Goal: Task Accomplishment & Management: Use online tool/utility

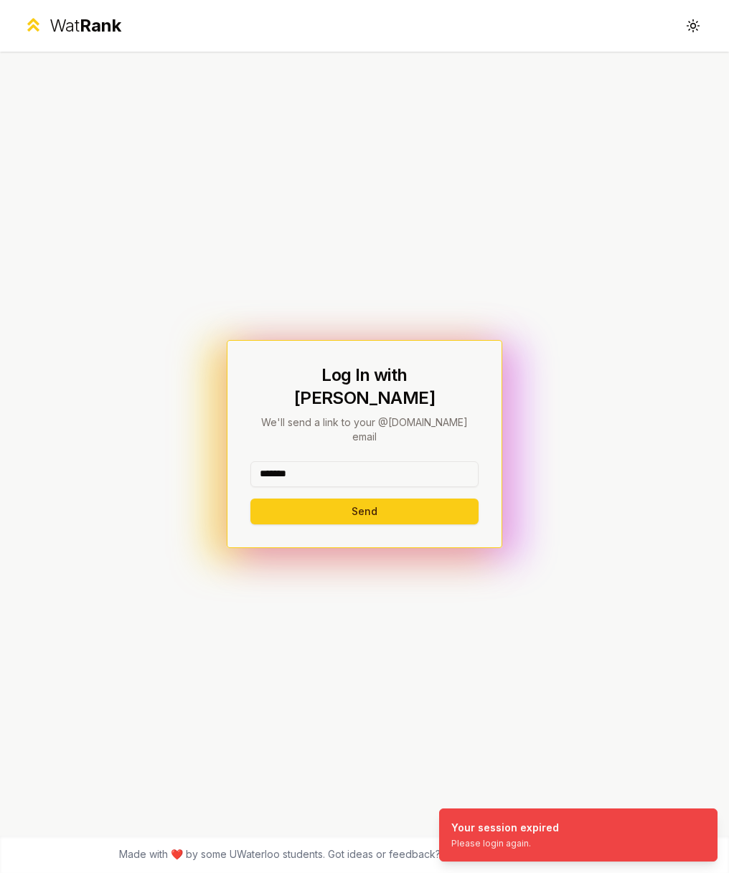
type input "*******"
click at [364, 499] on button "Send" at bounding box center [364, 512] width 228 height 26
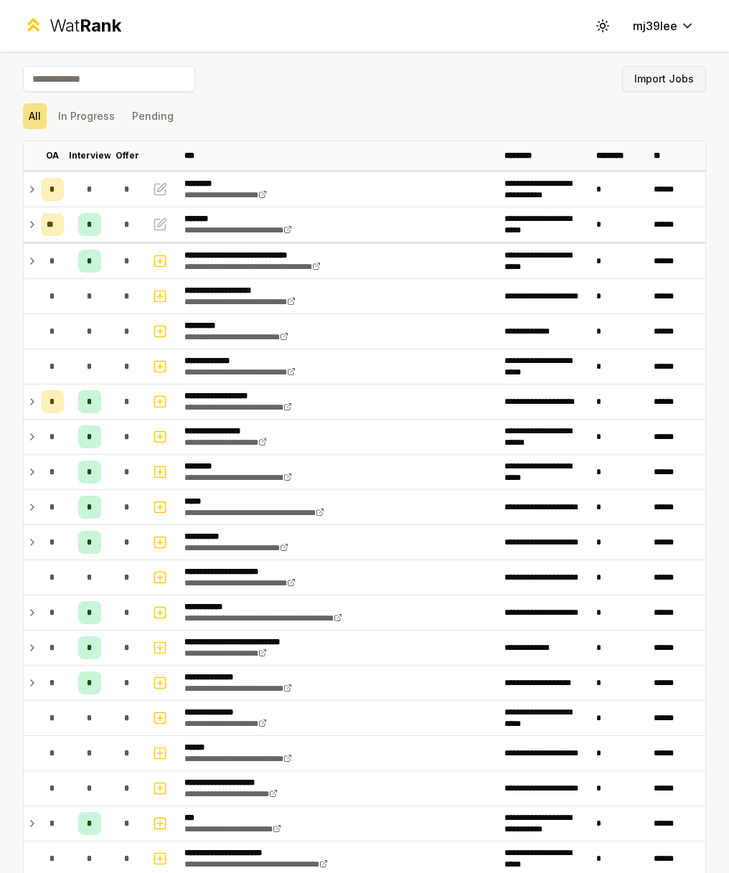
click at [660, 82] on button "Import Jobs" at bounding box center [664, 79] width 84 height 26
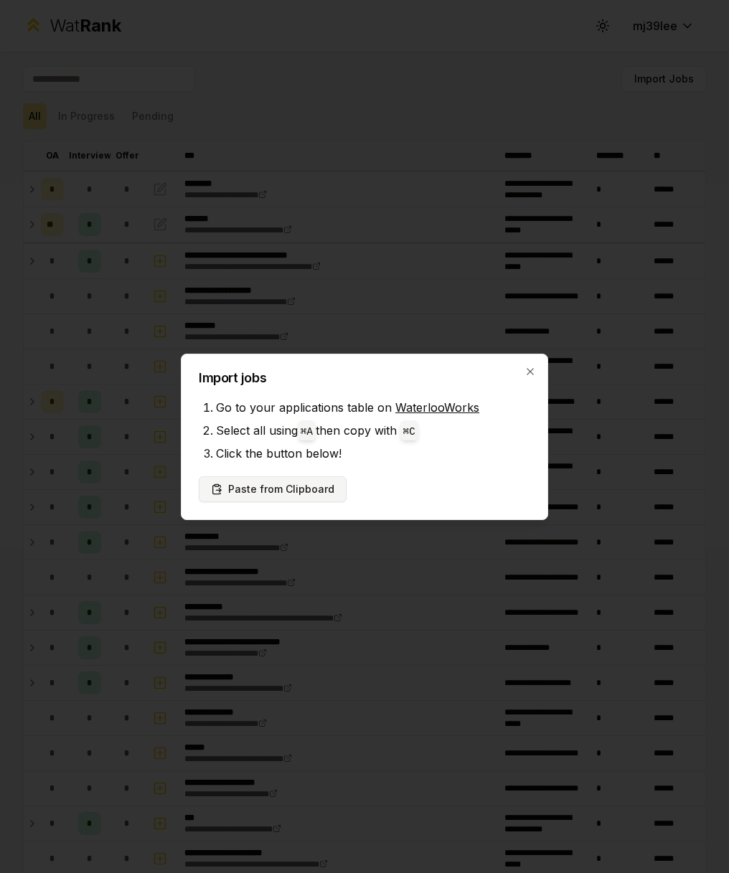
click at [309, 484] on button "Paste from Clipboard" at bounding box center [273, 489] width 148 height 26
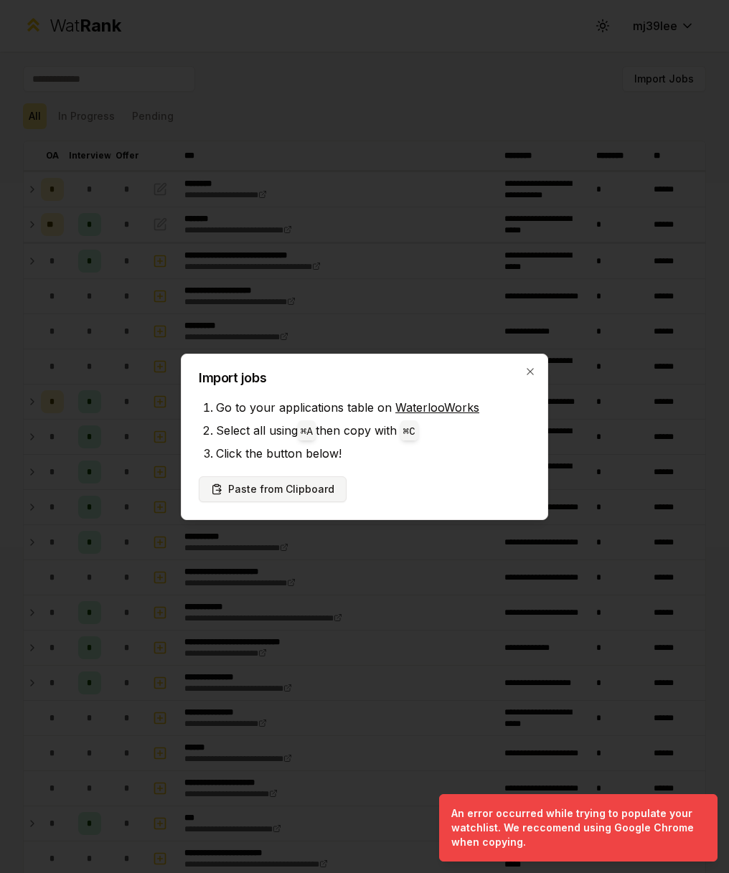
click at [286, 489] on button "Paste from Clipboard" at bounding box center [273, 489] width 148 height 26
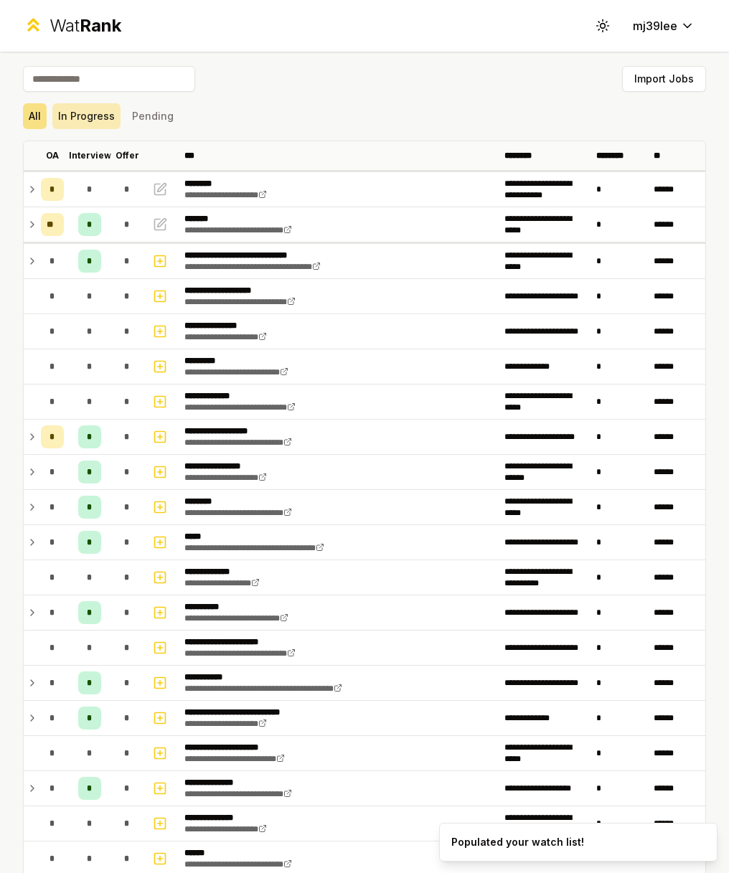
click at [100, 115] on button "In Progress" at bounding box center [86, 116] width 68 height 26
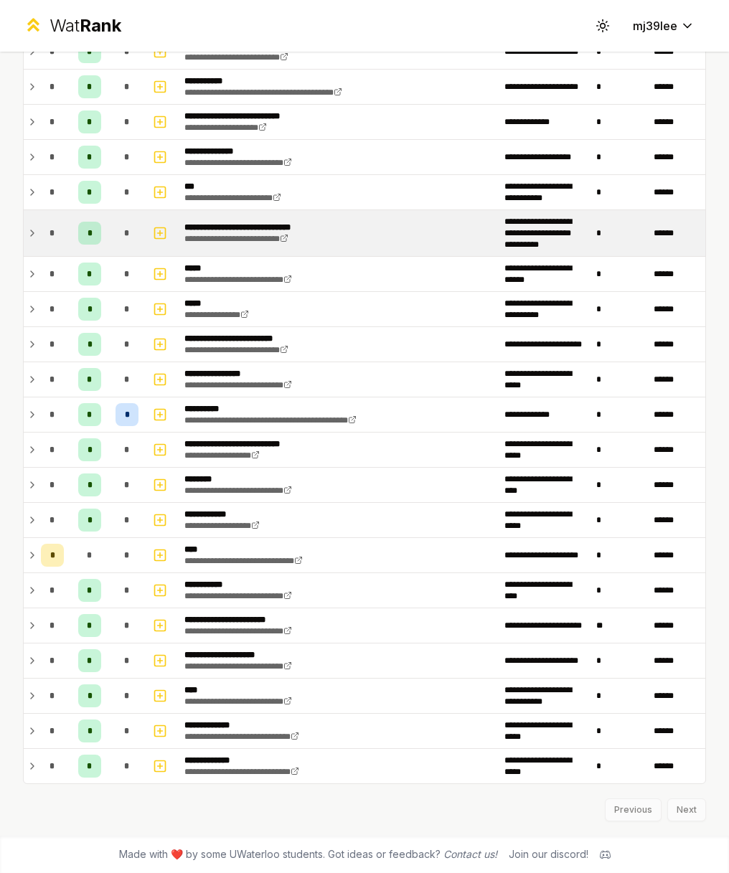
scroll to position [385, 0]
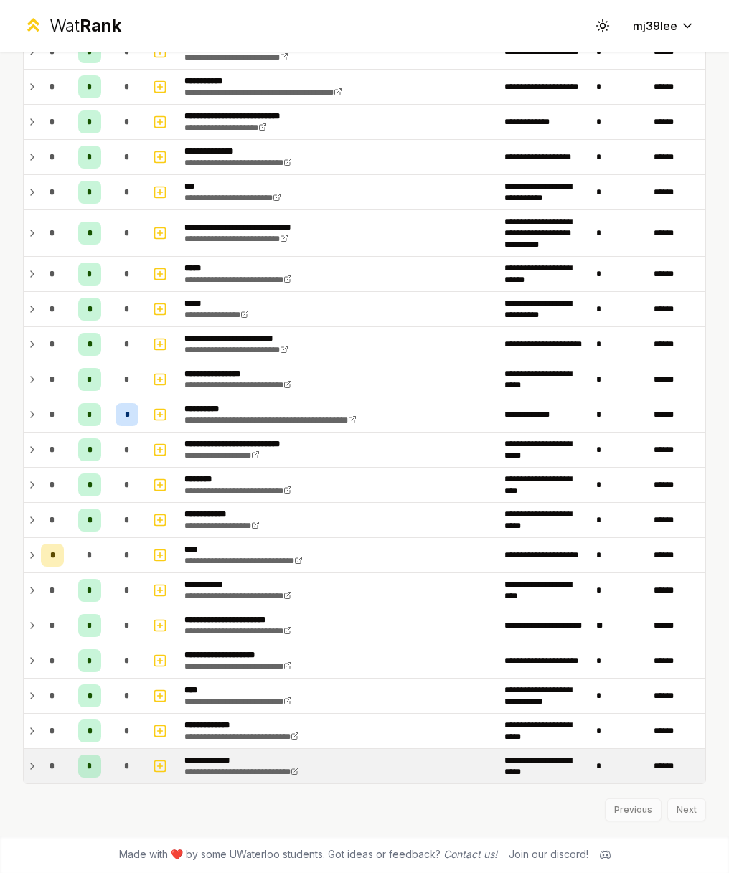
click at [24, 765] on td at bounding box center [29, 766] width 11 height 34
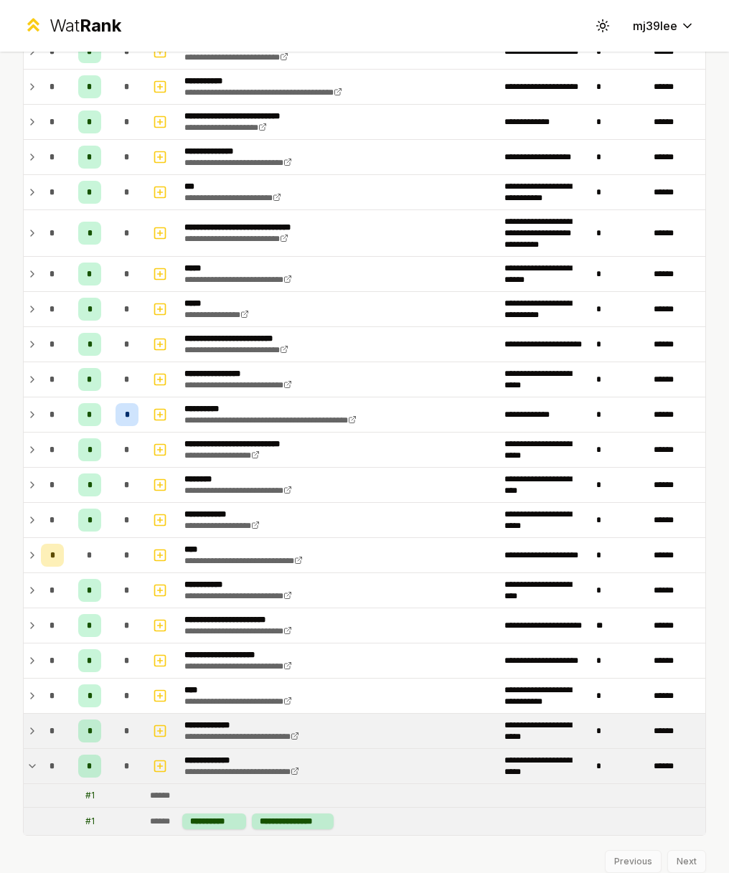
click at [30, 733] on icon at bounding box center [32, 731] width 11 height 17
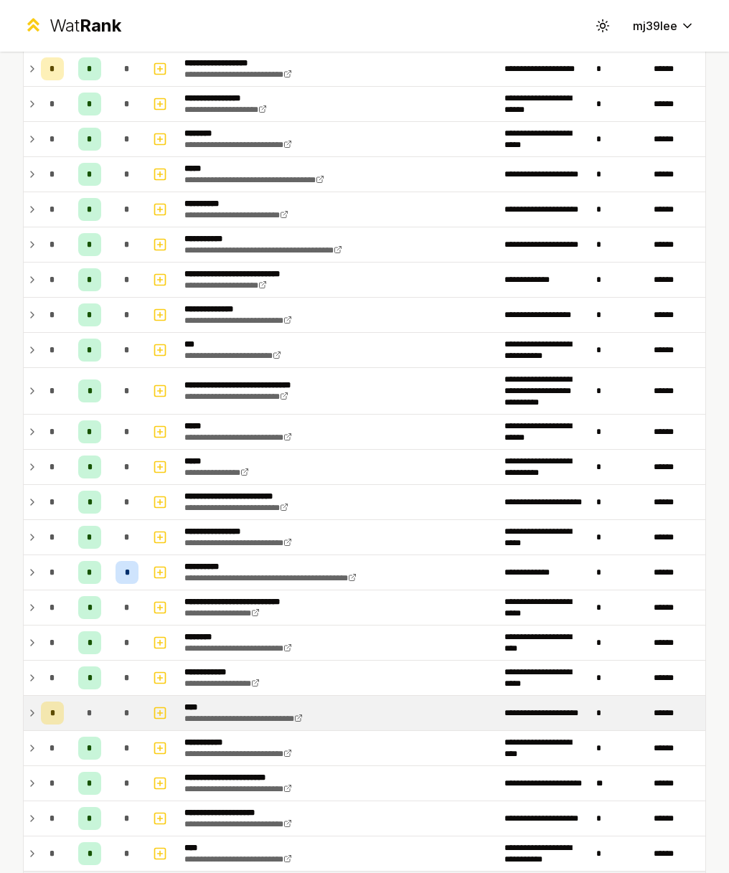
scroll to position [224, 0]
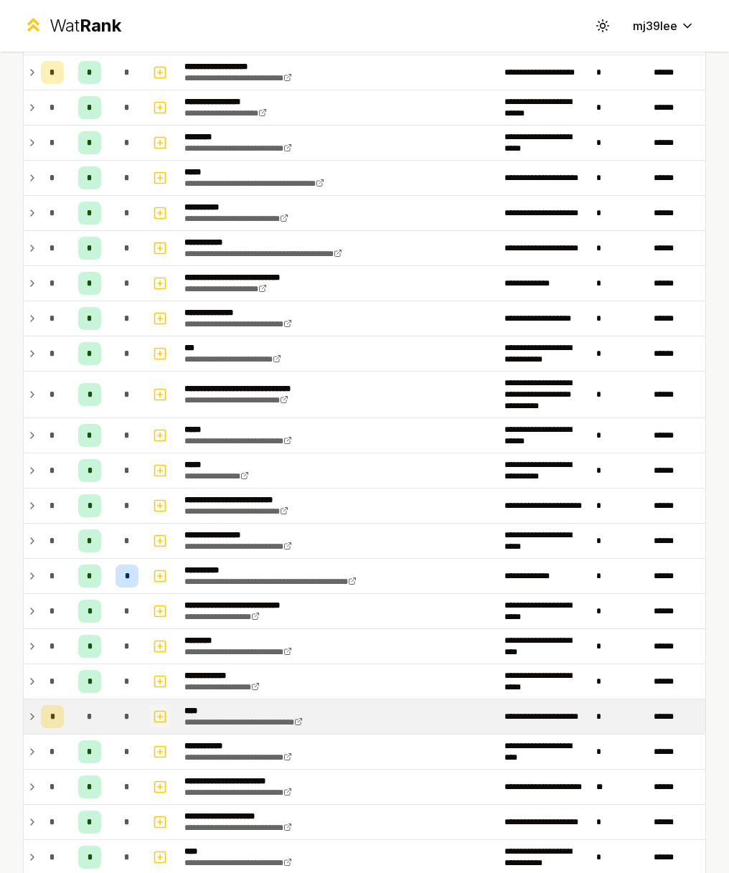
click at [166, 708] on icon "button" at bounding box center [160, 716] width 14 height 17
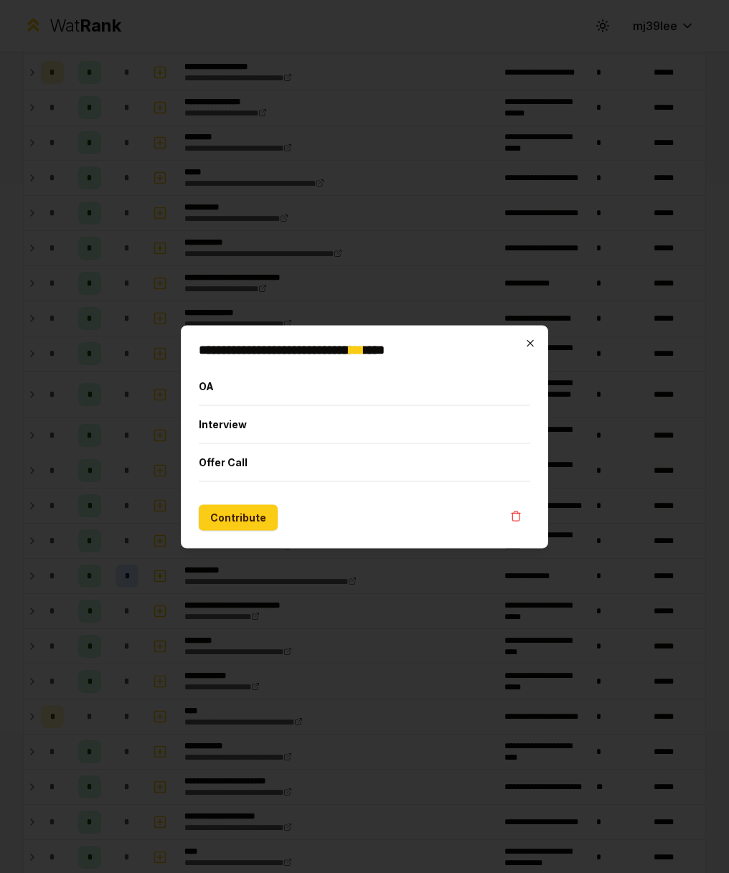
click at [526, 342] on icon "button" at bounding box center [530, 342] width 11 height 11
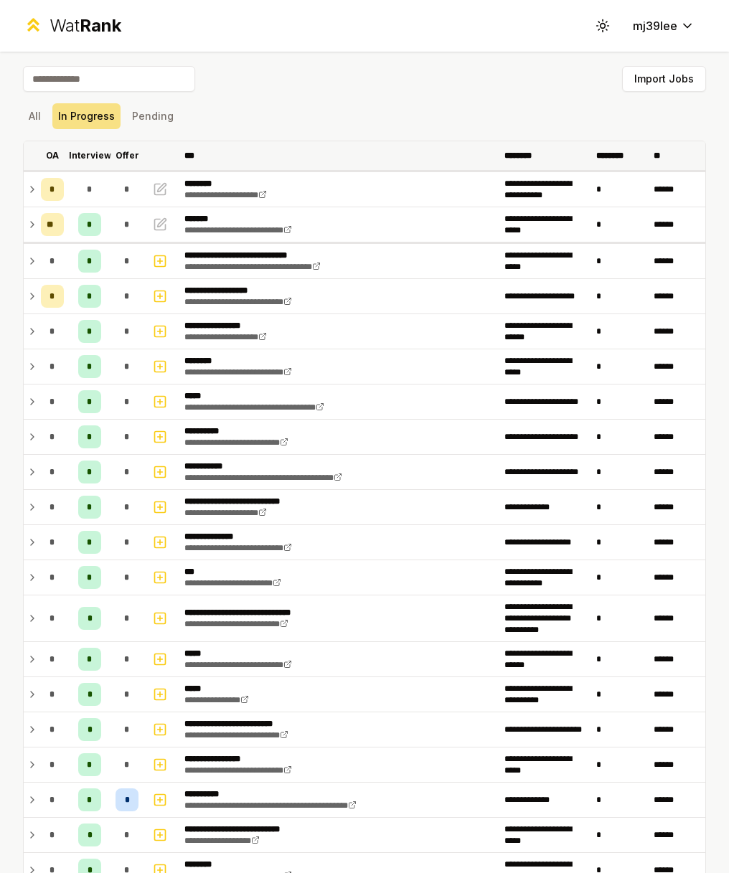
scroll to position [0, 0]
click at [157, 120] on button "Pending" at bounding box center [152, 116] width 53 height 26
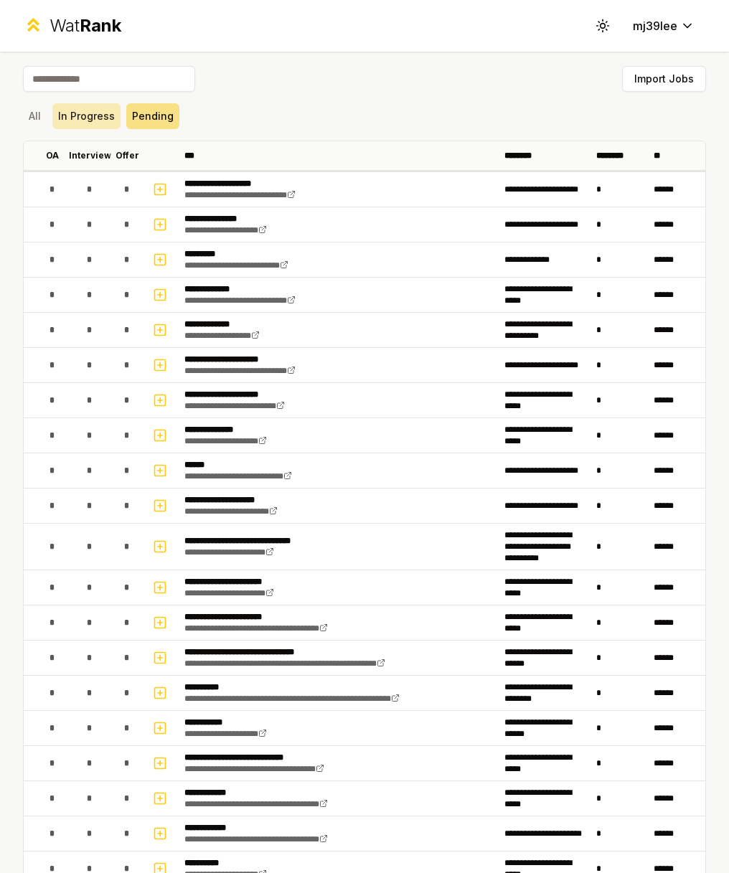
click at [98, 110] on button "In Progress" at bounding box center [86, 116] width 68 height 26
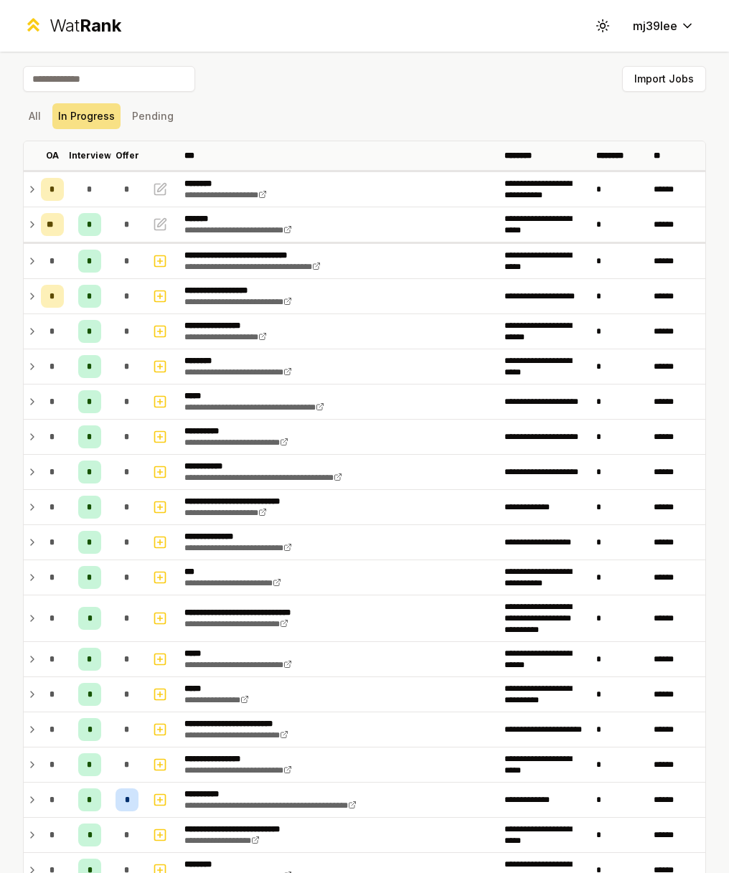
click at [48, 114] on div "All In Progress Pending" at bounding box center [364, 116] width 683 height 26
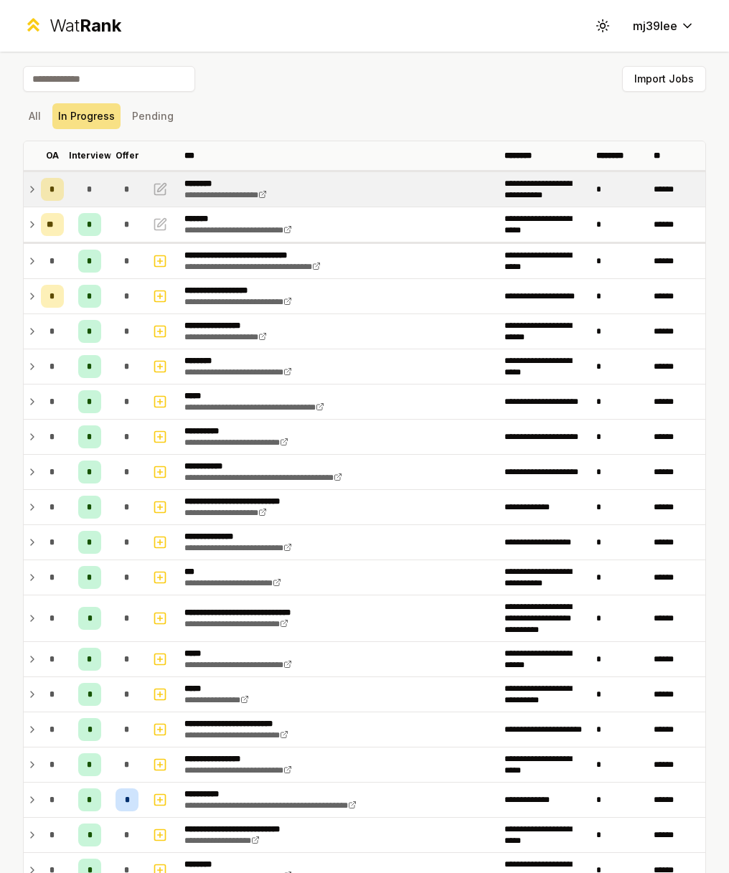
click at [99, 186] on div "*" at bounding box center [89, 189] width 23 height 23
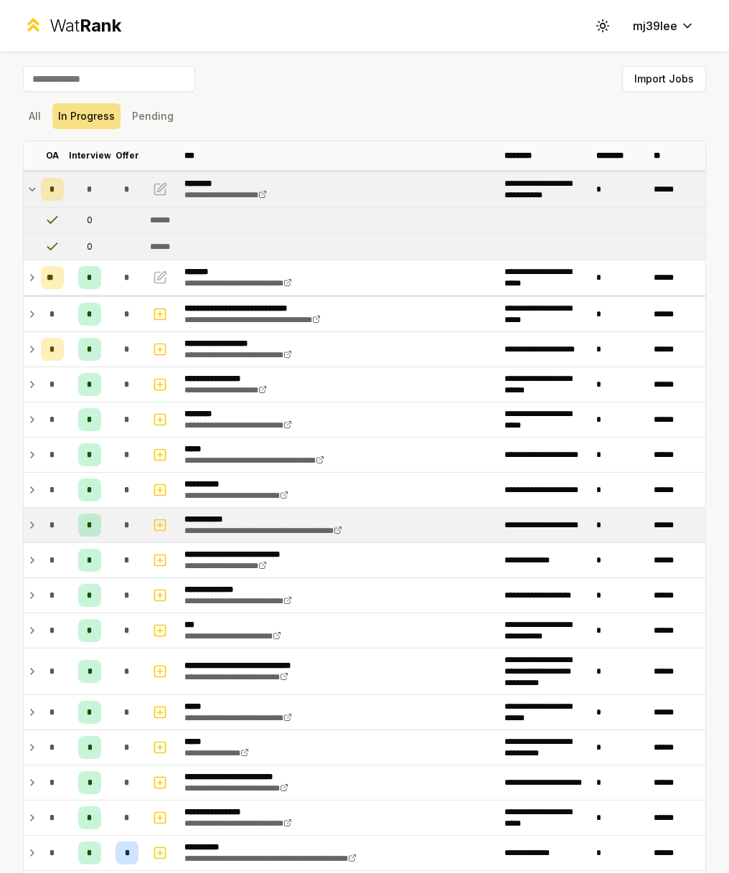
click at [27, 520] on icon at bounding box center [32, 525] width 11 height 17
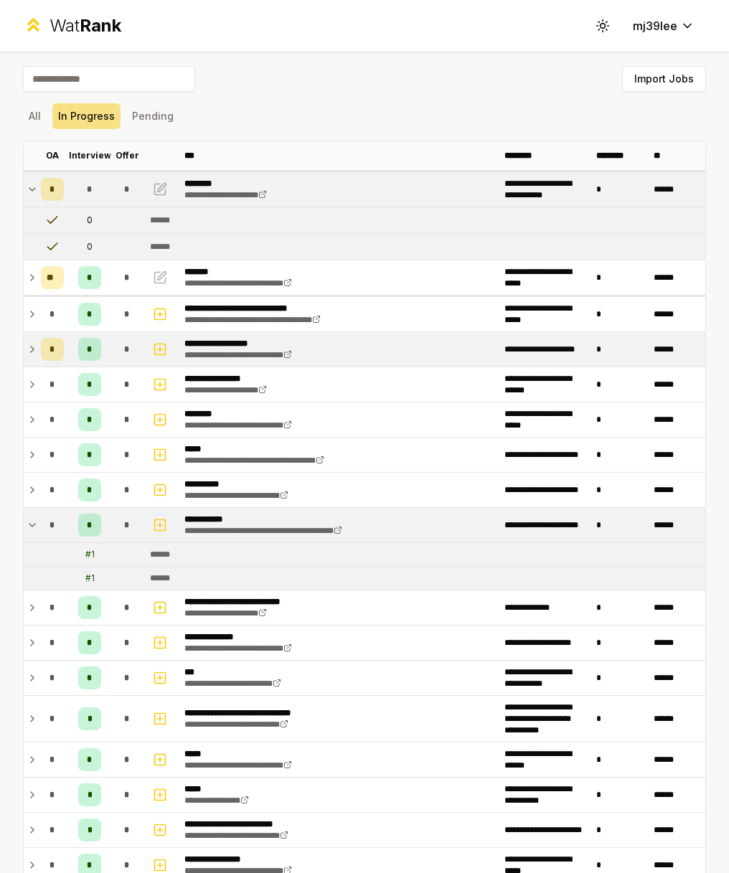
click at [703, 346] on td "******" at bounding box center [676, 349] width 57 height 34
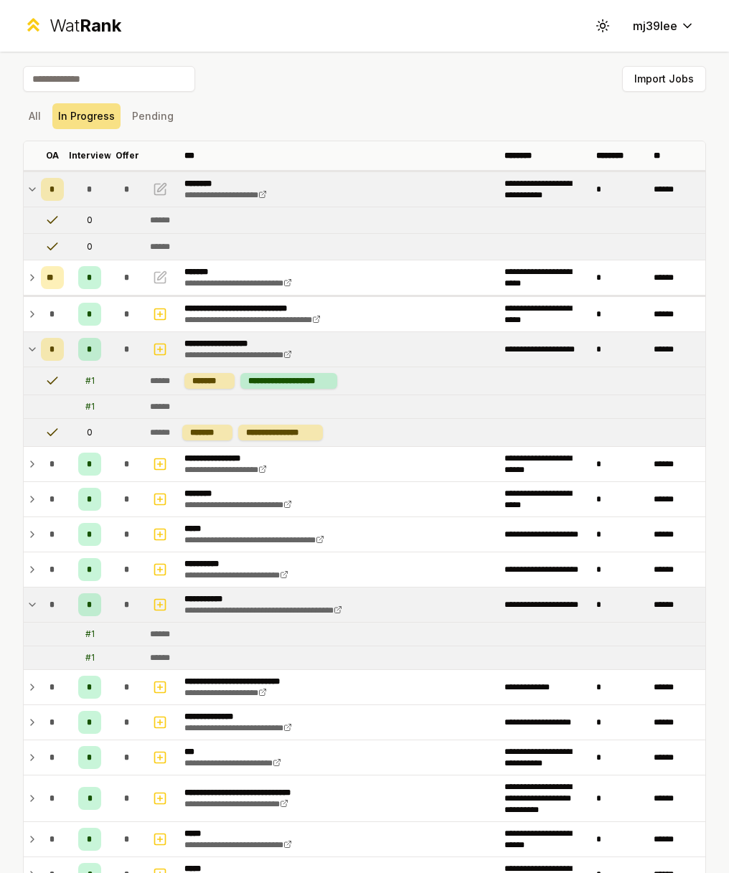
click at [527, 124] on div "All In Progress Pending" at bounding box center [364, 116] width 683 height 26
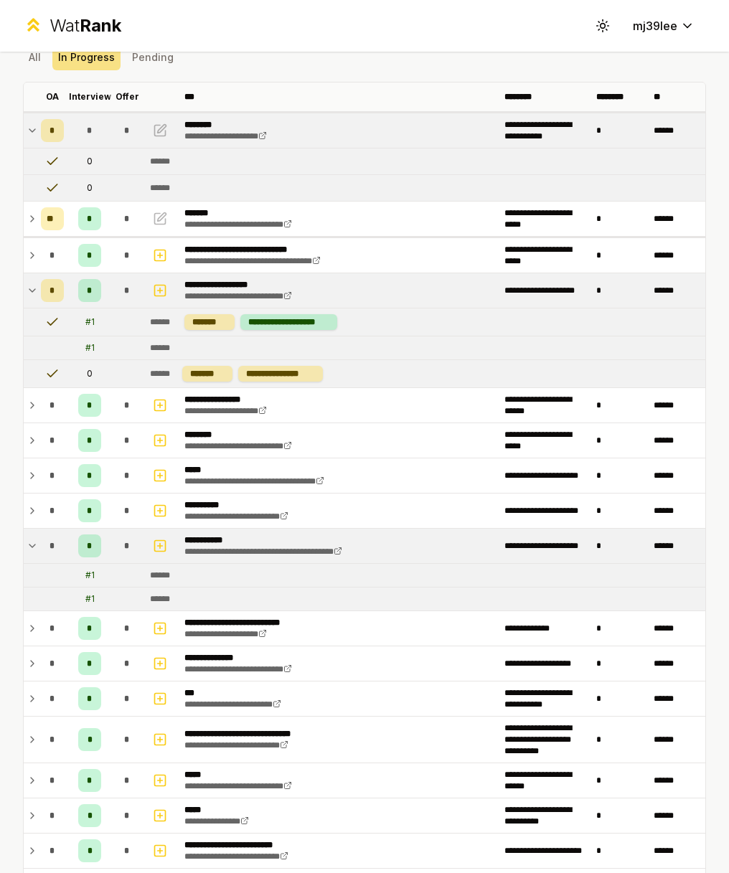
scroll to position [60, 0]
